Goal: Find specific page/section: Find specific page/section

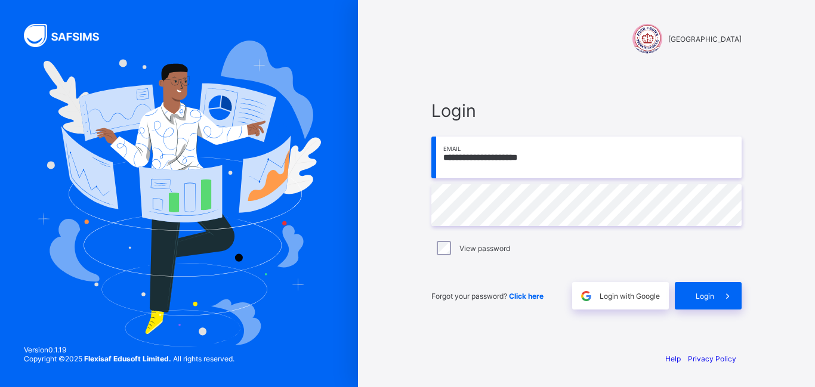
type input "**********"
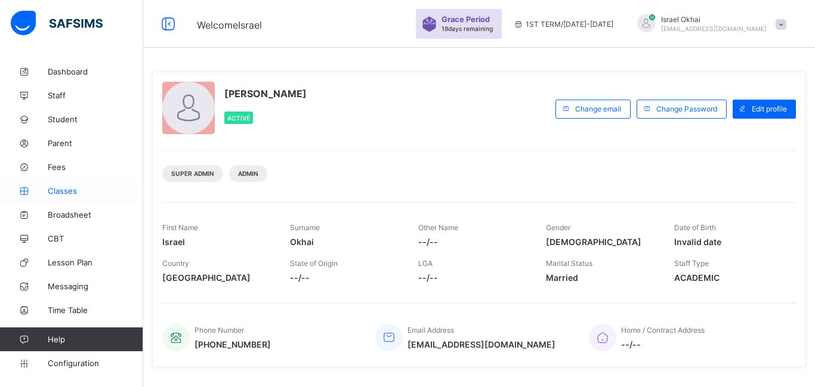
click at [82, 190] on span "Classes" at bounding box center [95, 191] width 95 height 10
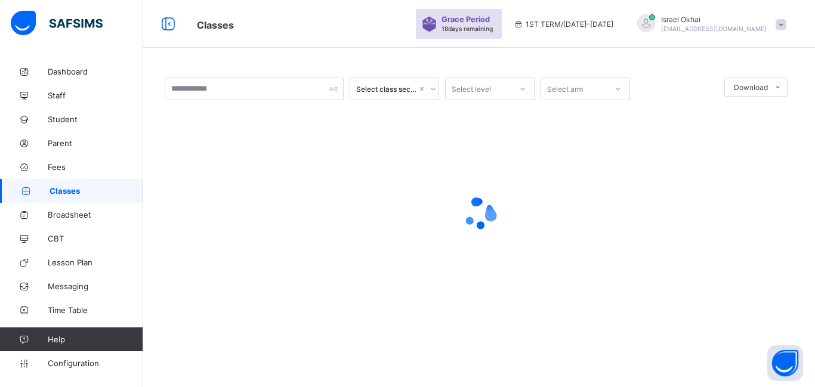
click at [82, 190] on span "Classes" at bounding box center [97, 191] width 94 height 10
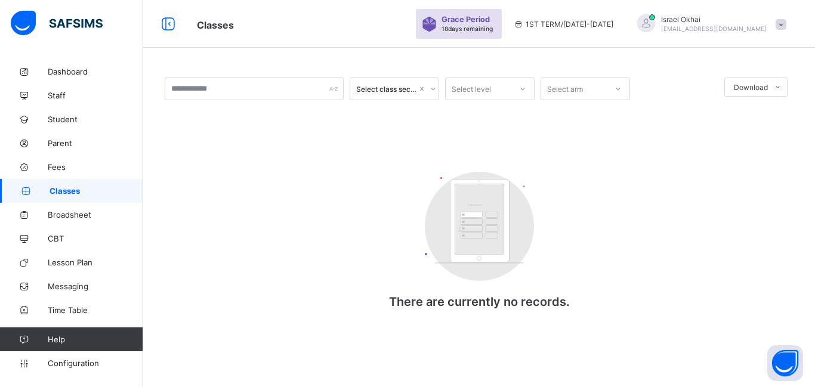
click at [44, 187] on icon at bounding box center [26, 191] width 48 height 9
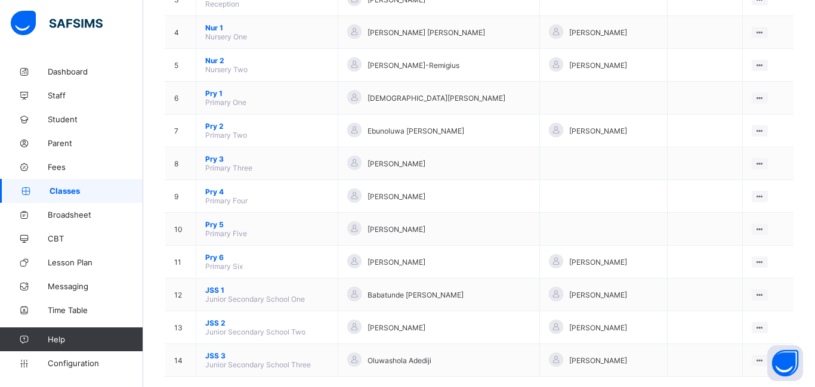
scroll to position [233, 0]
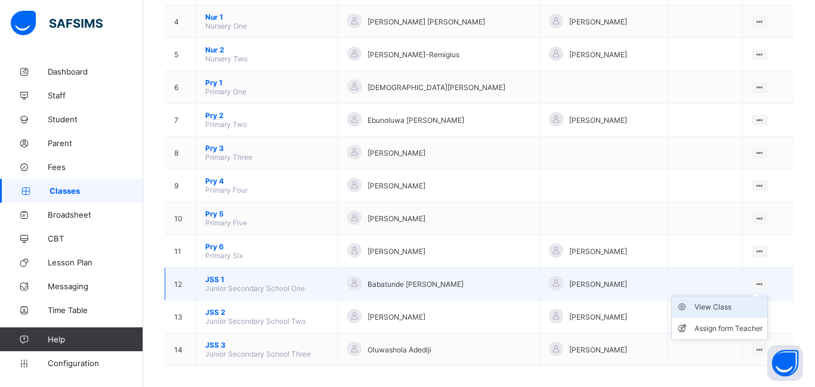
click at [735, 311] on div "View Class" at bounding box center [728, 307] width 68 height 12
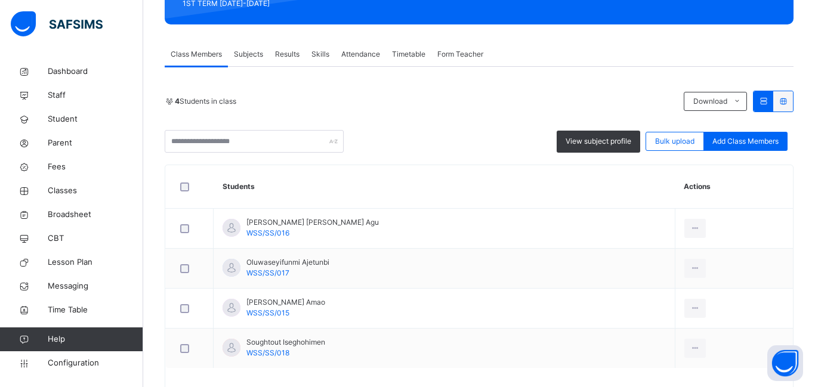
scroll to position [183, 0]
